Goal: Task Accomplishment & Management: Use online tool/utility

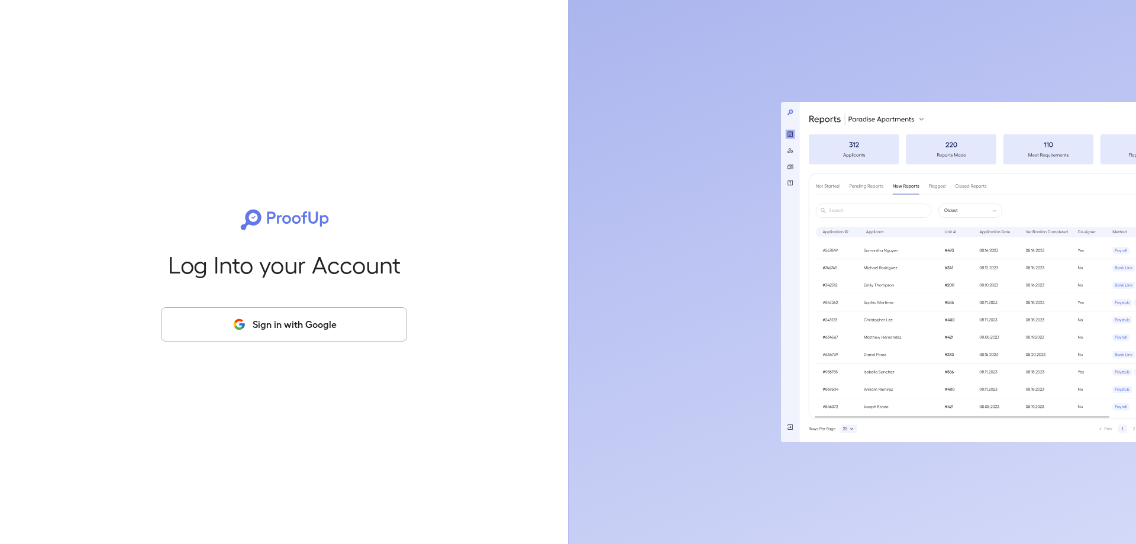
click at [318, 332] on button "Sign in with Google" at bounding box center [284, 324] width 246 height 34
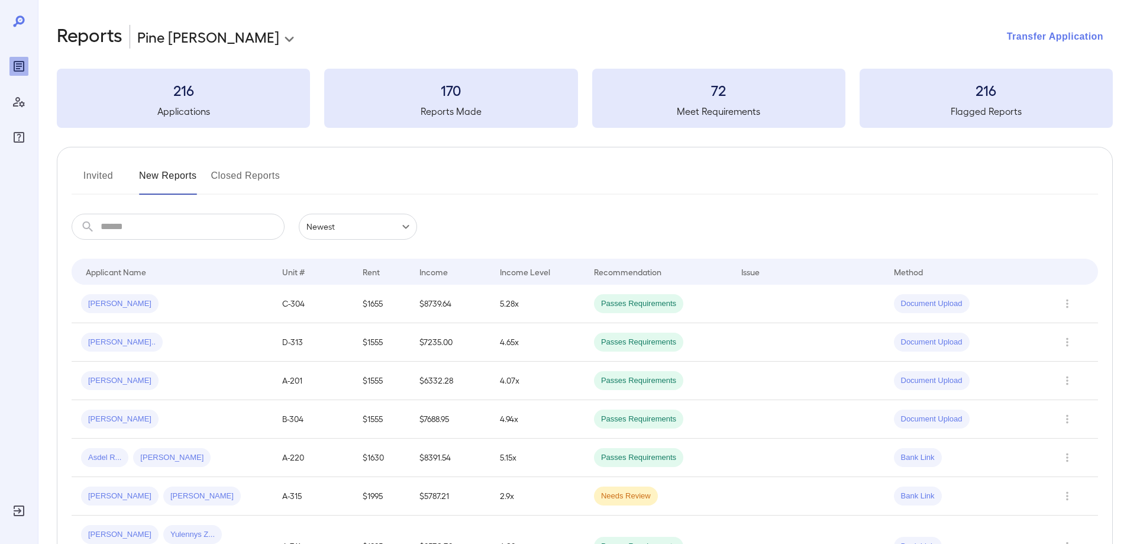
click at [1048, 38] on button "Transfer Application" at bounding box center [1054, 37] width 115 height 26
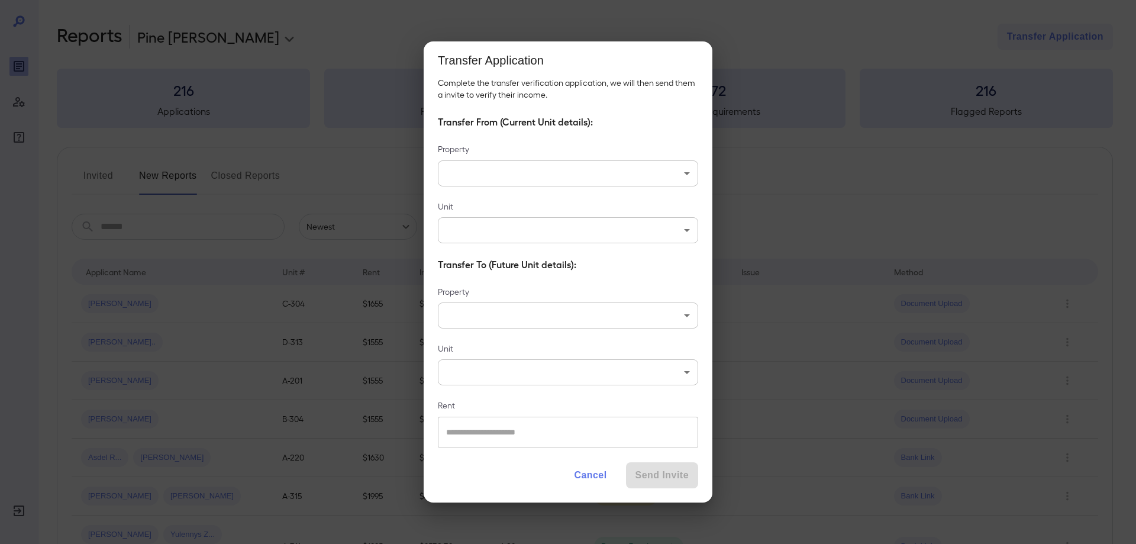
drag, startPoint x: 760, startPoint y: 31, endPoint x: 749, endPoint y: 36, distance: 11.9
click at [760, 30] on div "Transfer Application Complete the transfer verification application, we will th…" at bounding box center [568, 272] width 1136 height 544
